Goal: Transaction & Acquisition: Purchase product/service

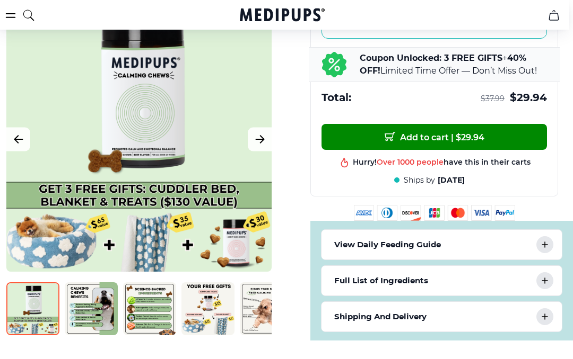
scroll to position [453, 4]
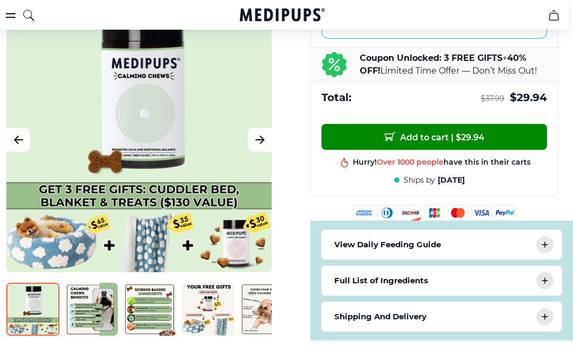
click at [485, 260] on div "View Daily Feeding Guide" at bounding box center [441, 245] width 240 height 30
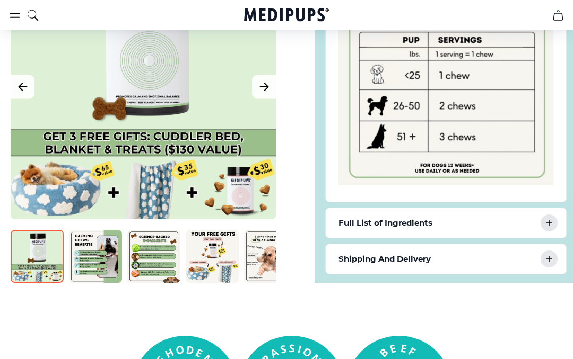
scroll to position [742, 0]
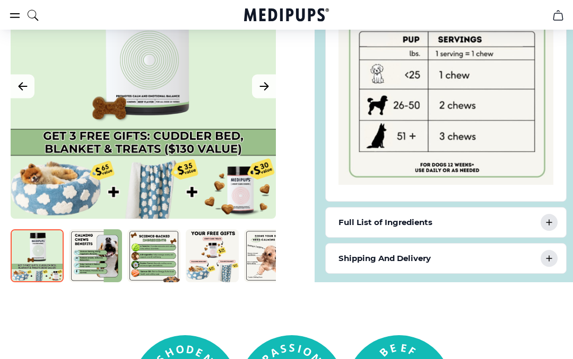
click at [553, 230] on icon at bounding box center [548, 223] width 13 height 13
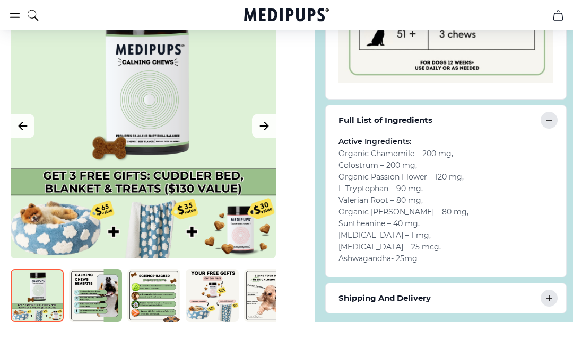
scroll to position [845, 0]
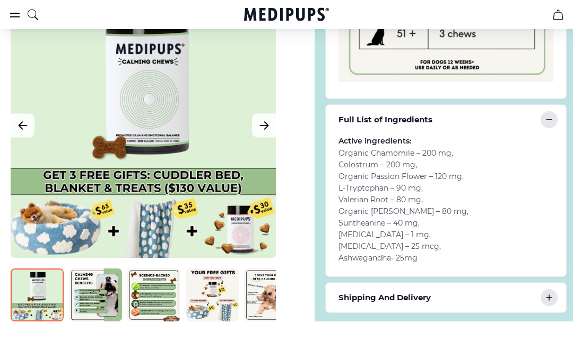
click at [507, 271] on div "Active Ingredients: Organic Chamomile – 200 mg , Colostrum – 200 mg , Organic P…" at bounding box center [446, 206] width 240 height 142
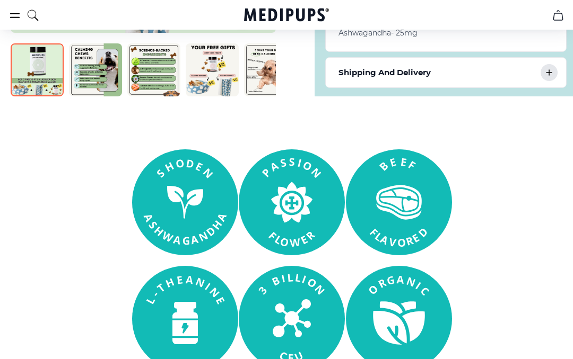
scroll to position [1070, 0]
click at [559, 82] on div "Shipping And Delivery" at bounding box center [446, 73] width 240 height 30
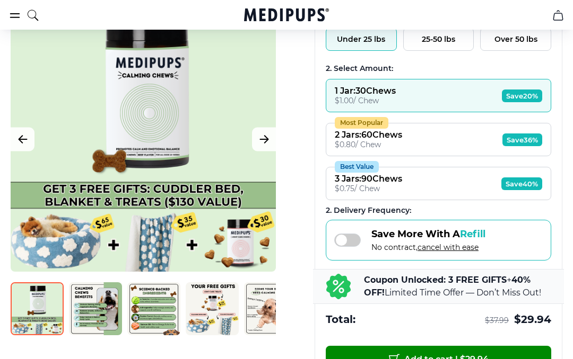
scroll to position [246, 0]
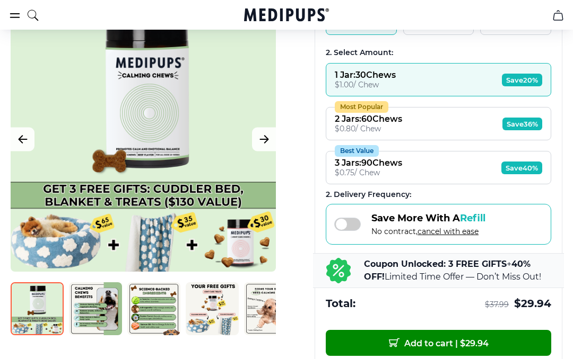
click at [487, 311] on span "$ 37.99" at bounding box center [497, 306] width 24 height 10
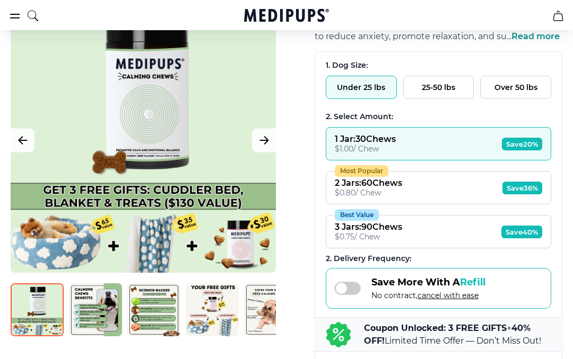
scroll to position [181, 0]
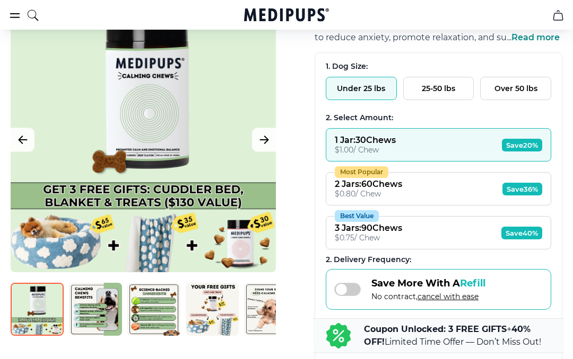
click at [434, 196] on button "Most Popular 2 Jars : 60 Chews $ 0.80 / Chew Save 36%" at bounding box center [438, 188] width 225 height 33
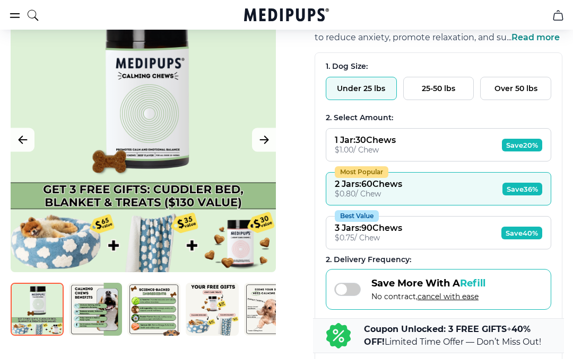
click at [447, 149] on button "1 Jar : 30 Chews $ 1.00 / Chew Save 20%" at bounding box center [438, 144] width 225 height 33
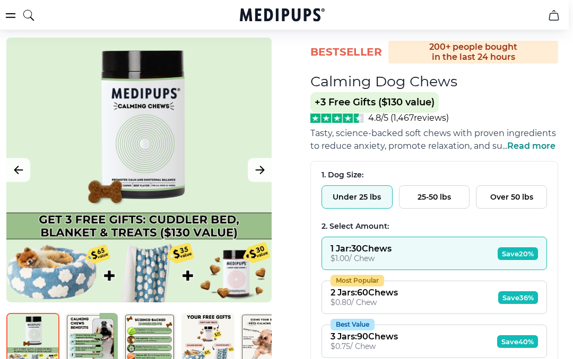
scroll to position [73, 4]
click at [173, 175] on div at bounding box center [138, 170] width 265 height 265
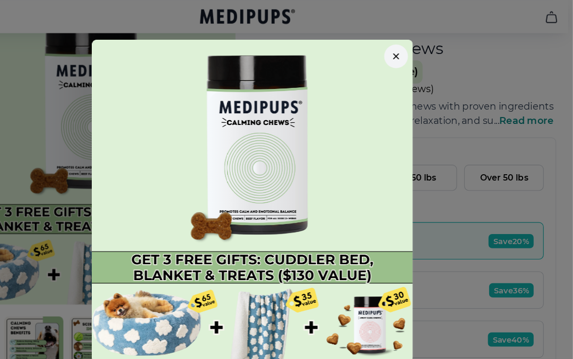
scroll to position [111, 4]
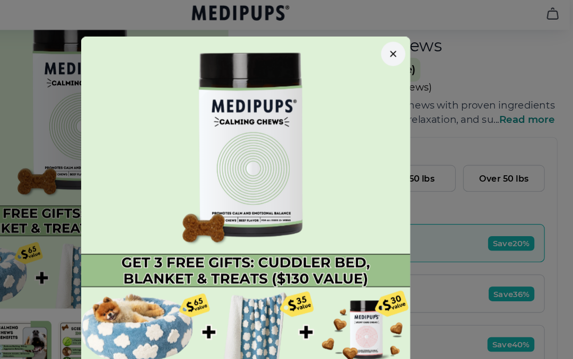
click at [404, 40] on button "button" at bounding box center [414, 50] width 21 height 21
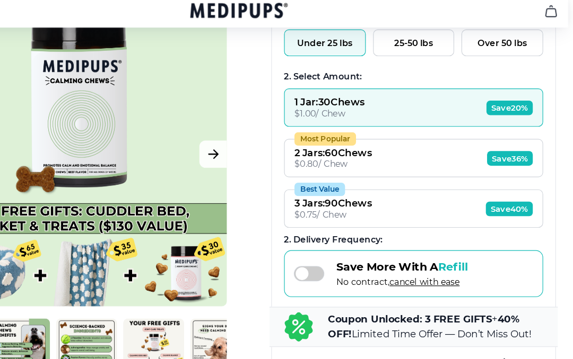
scroll to position [227, 4]
click at [330, 150] on div "$ 0.80 / Chew" at bounding box center [363, 148] width 67 height 10
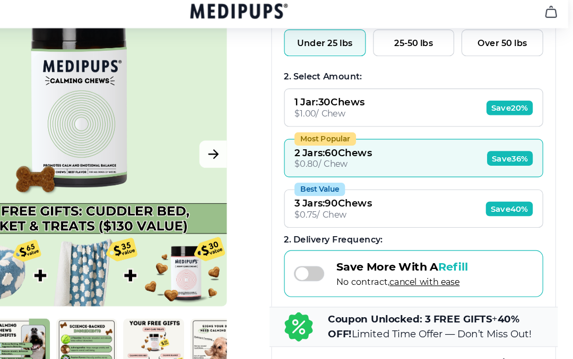
click at [338, 185] on button "Best Value 3 Jars : 90 Chews $ 0.75 / Chew Save 40%" at bounding box center [433, 186] width 225 height 33
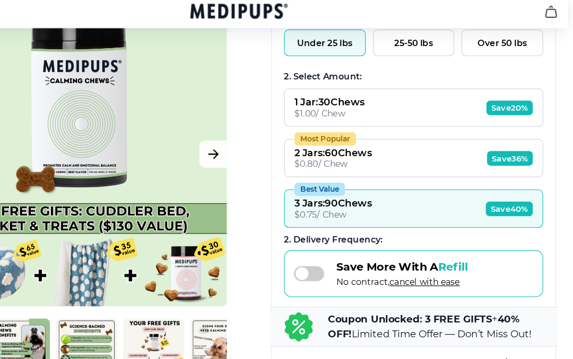
click at [351, 144] on button "Most Popular 2 Jars : 60 Chews $ 0.80 / Chew Save 36%" at bounding box center [433, 142] width 225 height 33
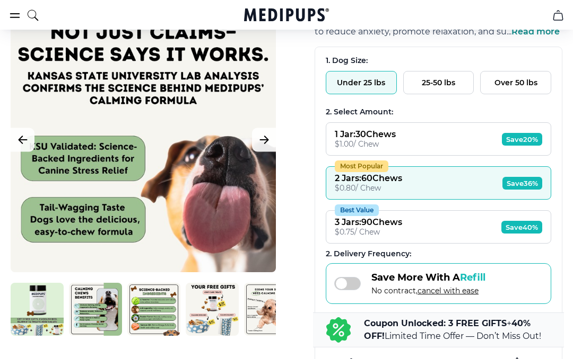
scroll to position [0, 59]
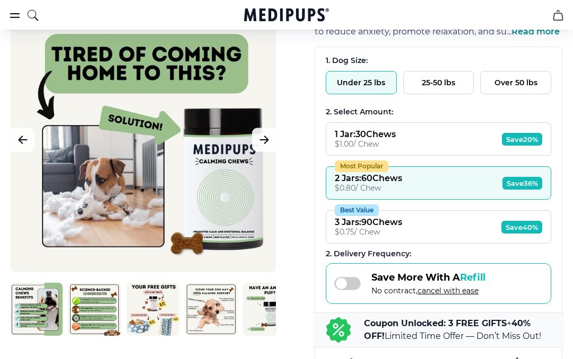
click at [27, 144] on icon "Previous Image" at bounding box center [22, 139] width 13 height 13
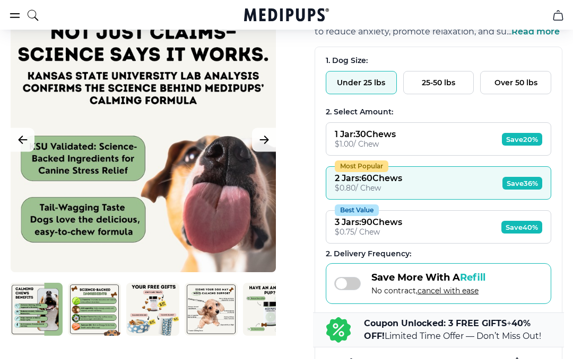
click at [21, 148] on button "Previous Image" at bounding box center [23, 140] width 24 height 24
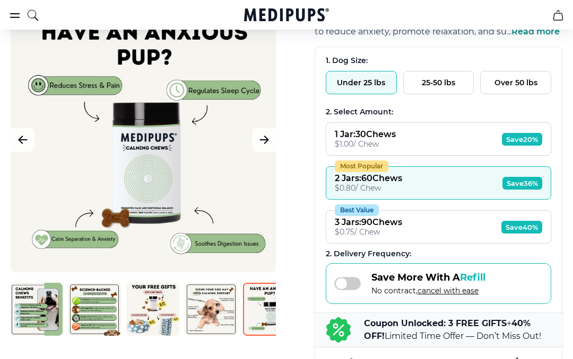
click at [22, 147] on button "Previous Image" at bounding box center [23, 140] width 24 height 24
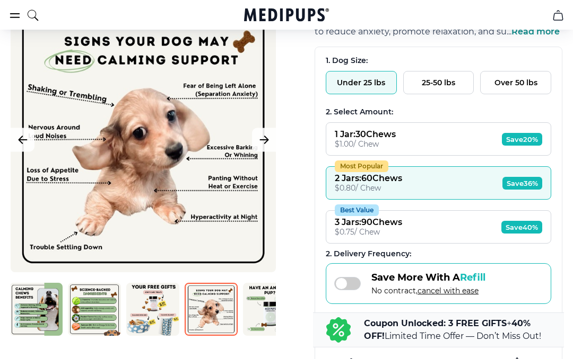
click at [21, 146] on icon "Previous Image" at bounding box center [22, 139] width 13 height 13
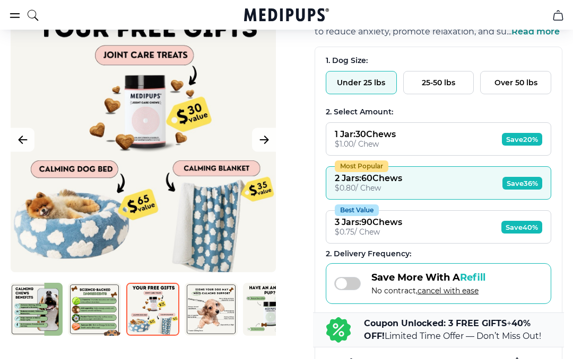
click at [22, 150] on button "Previous Image" at bounding box center [23, 140] width 24 height 24
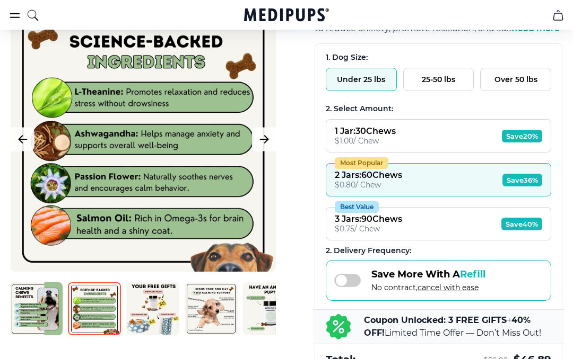
scroll to position [190, 0]
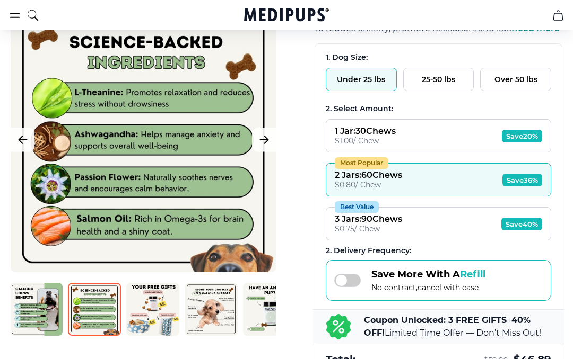
click at [269, 144] on icon "Next Image" at bounding box center [264, 139] width 13 height 13
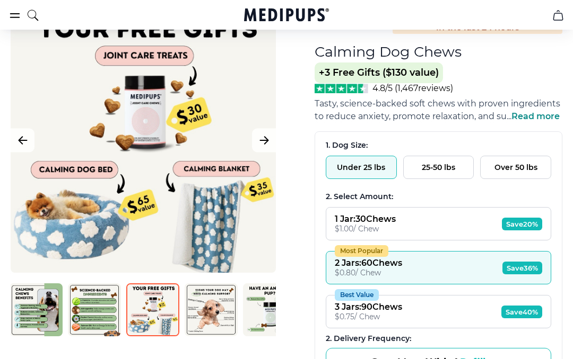
scroll to position [101, 0]
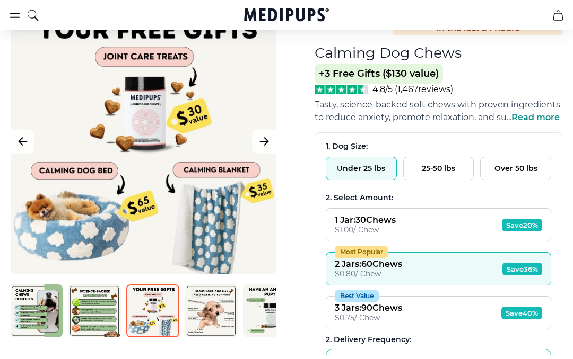
click at [21, 329] on img at bounding box center [36, 311] width 53 height 53
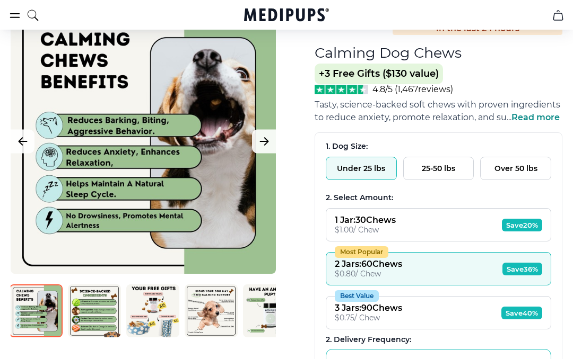
click at [85, 314] on img at bounding box center [94, 311] width 53 height 53
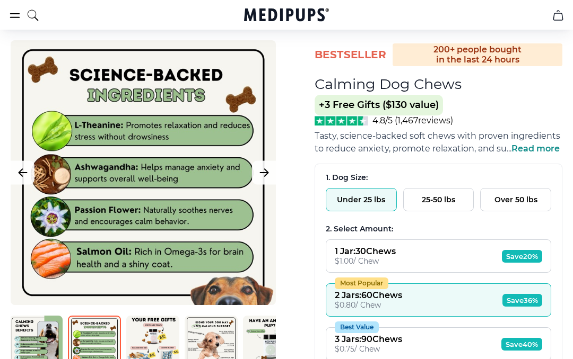
scroll to position [69, 0]
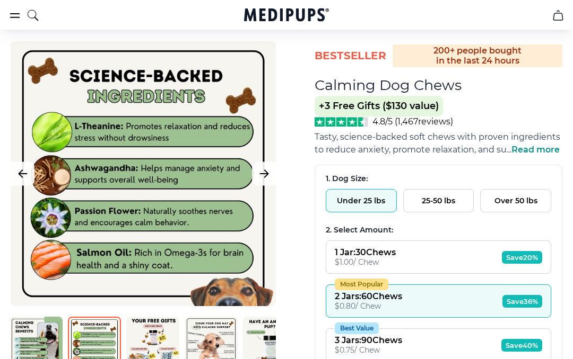
click at [348, 346] on div "3 Jars : 90 Chews" at bounding box center [368, 341] width 67 height 10
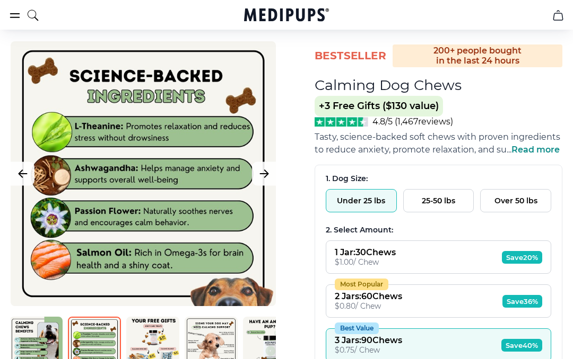
click at [158, 338] on img at bounding box center [152, 343] width 53 height 53
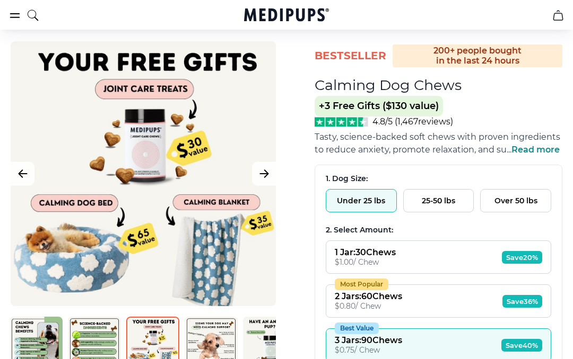
click at [206, 346] on img at bounding box center [210, 343] width 53 height 53
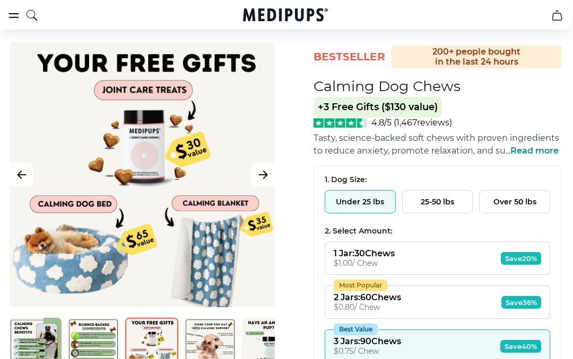
scroll to position [72, 1]
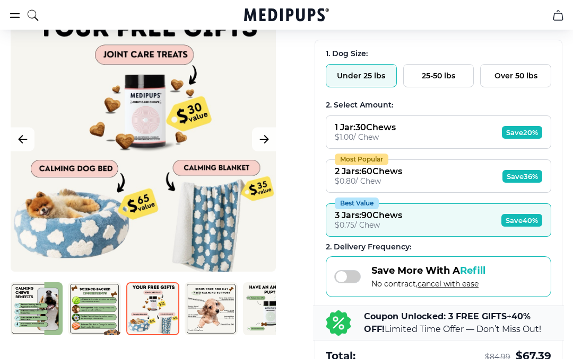
click at [402, 183] on div "$ 0.80 / Chew" at bounding box center [368, 182] width 67 height 10
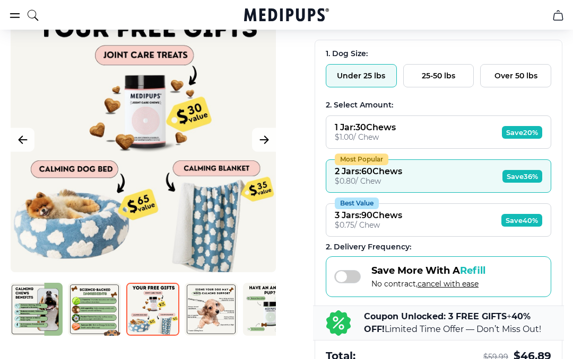
click at [421, 149] on button "1 Jar : 30 Chews $ 1.00 / Chew Save 20%" at bounding box center [438, 132] width 225 height 33
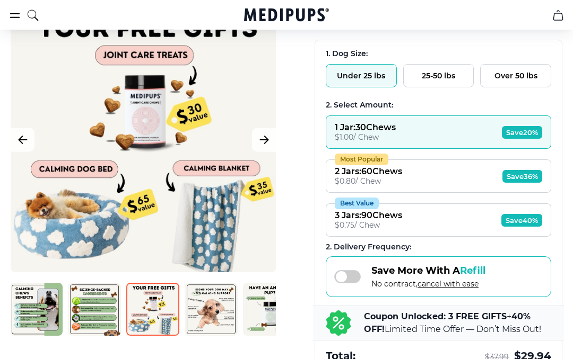
click at [409, 180] on button "Most Popular 2 Jars : 60 Chews $ 0.80 / Chew Save 36%" at bounding box center [438, 176] width 225 height 33
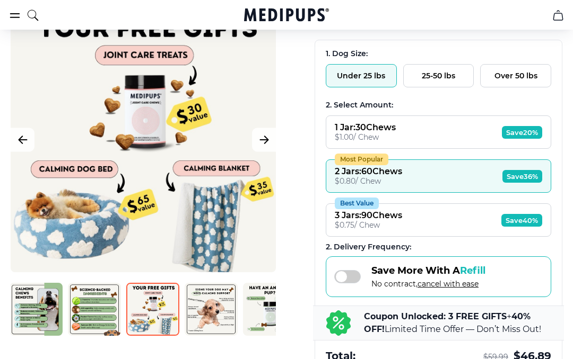
click at [265, 144] on icon "Next Image" at bounding box center [264, 139] width 8 height 7
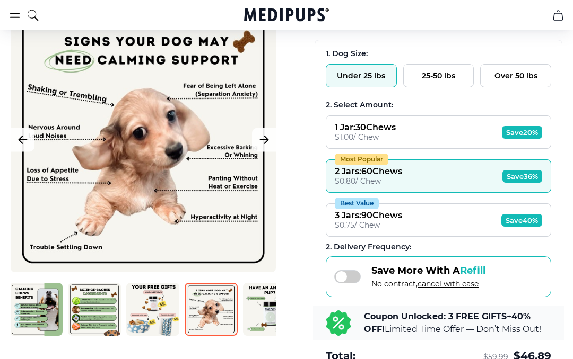
click at [269, 140] on icon "Next Image" at bounding box center [264, 139] width 13 height 13
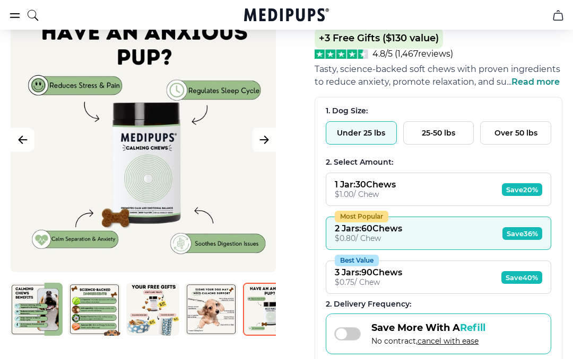
scroll to position [130, 0]
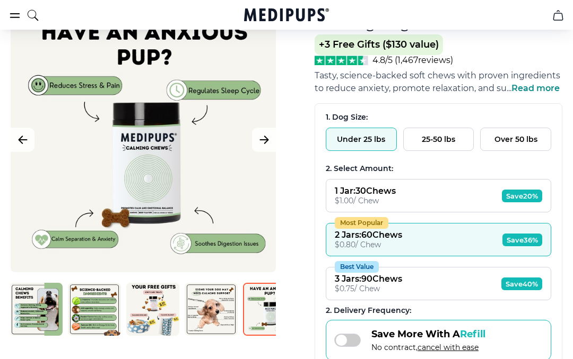
click at [266, 133] on button "Next Image" at bounding box center [264, 140] width 24 height 24
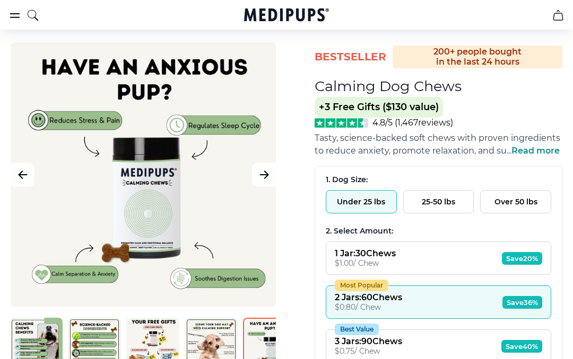
scroll to position [68, 0]
click at [261, 181] on icon "Next Image" at bounding box center [264, 175] width 13 height 13
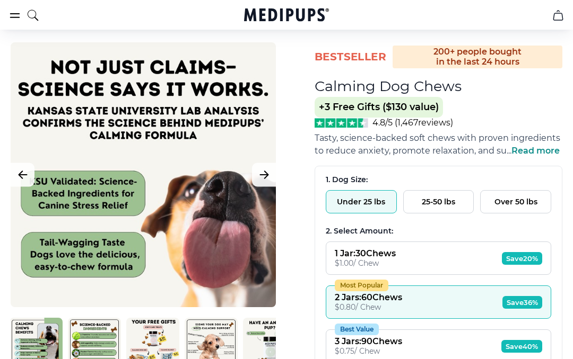
click at [267, 166] on button "Next Image" at bounding box center [264, 175] width 24 height 24
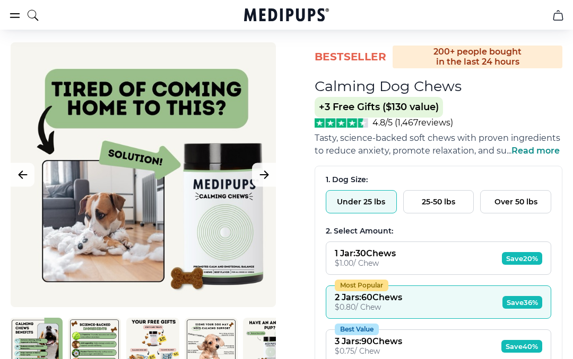
click at [258, 183] on button "Next Image" at bounding box center [264, 175] width 24 height 24
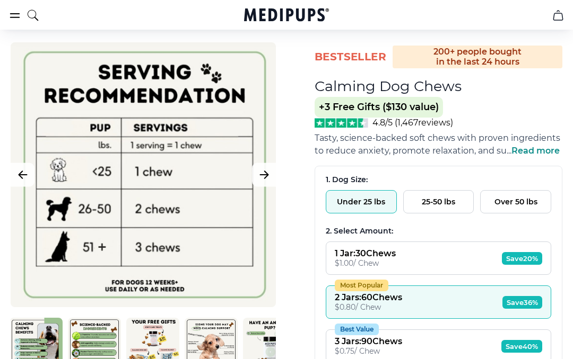
click at [261, 175] on icon "Next Image" at bounding box center [264, 174] width 8 height 7
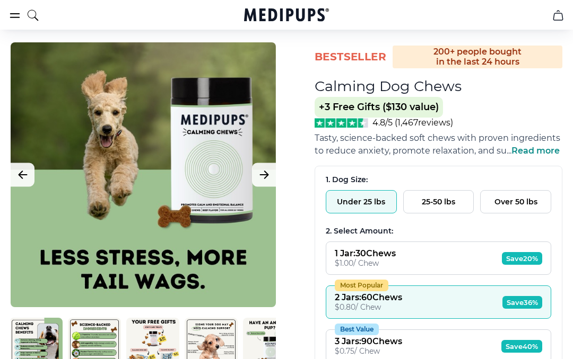
click at [262, 168] on button "Next Image" at bounding box center [264, 175] width 24 height 24
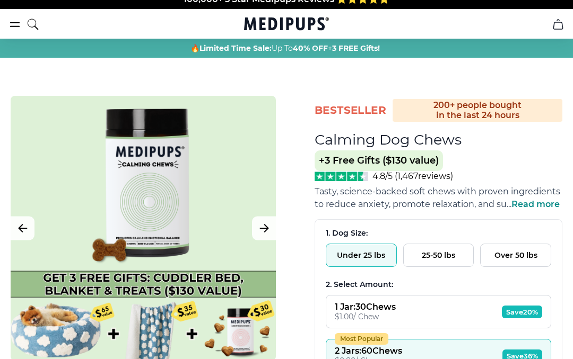
scroll to position [0, 0]
